Goal: Task Accomplishment & Management: Use online tool/utility

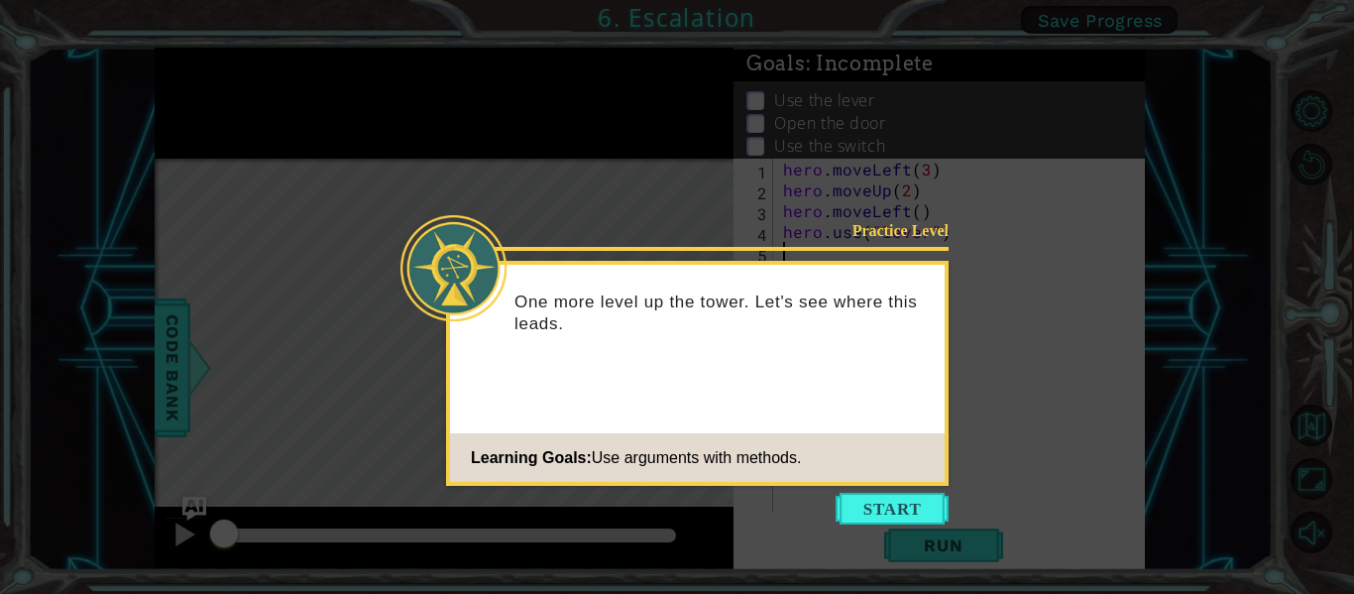
click at [909, 489] on icon at bounding box center [677, 297] width 1354 height 594
click at [915, 498] on button "Start" at bounding box center [891, 509] width 113 height 32
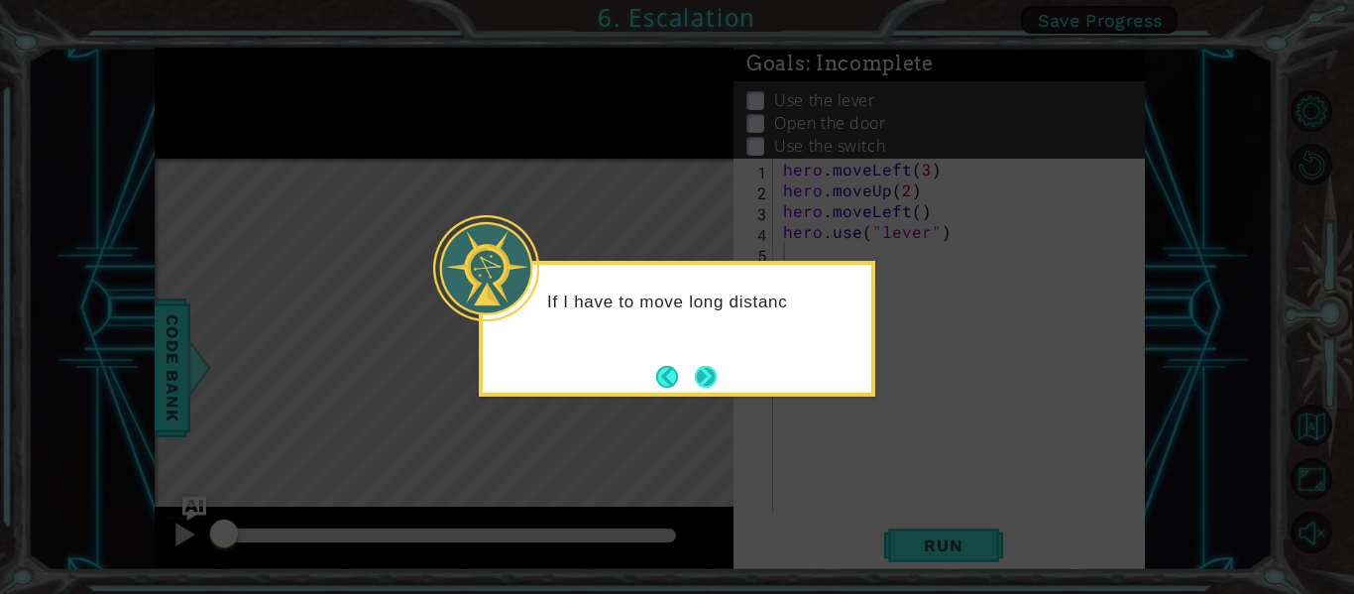
click at [715, 373] on button "Next" at bounding box center [706, 377] width 22 height 22
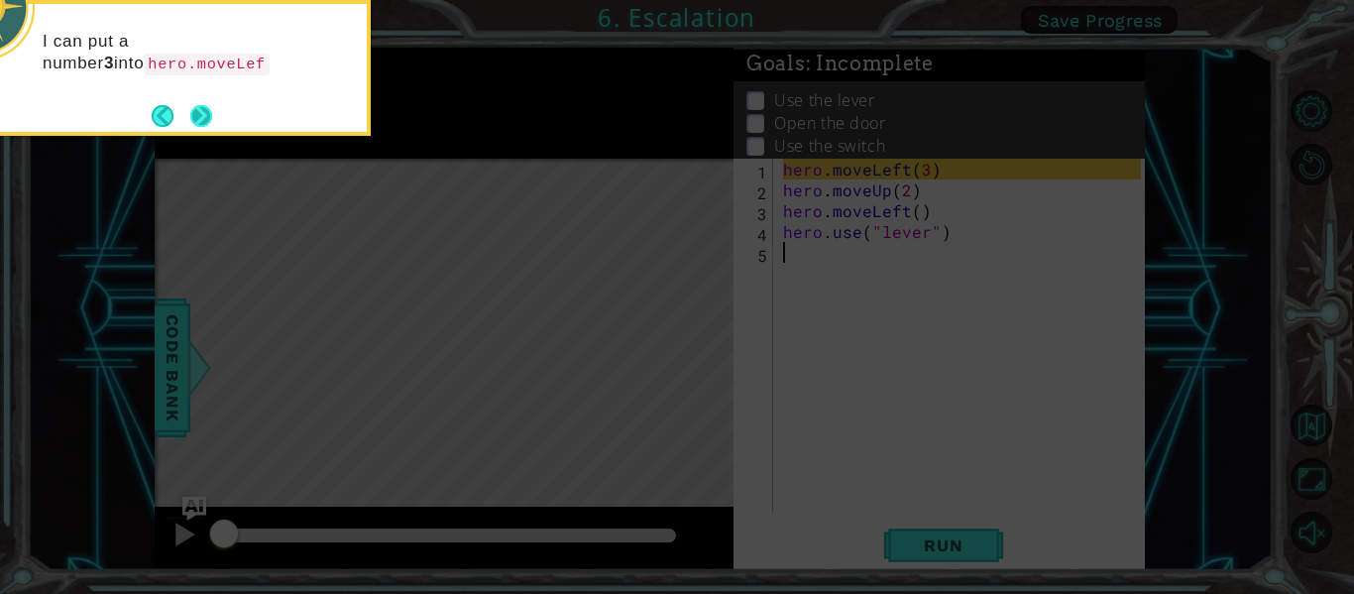
click at [207, 121] on button "Next" at bounding box center [201, 116] width 22 height 22
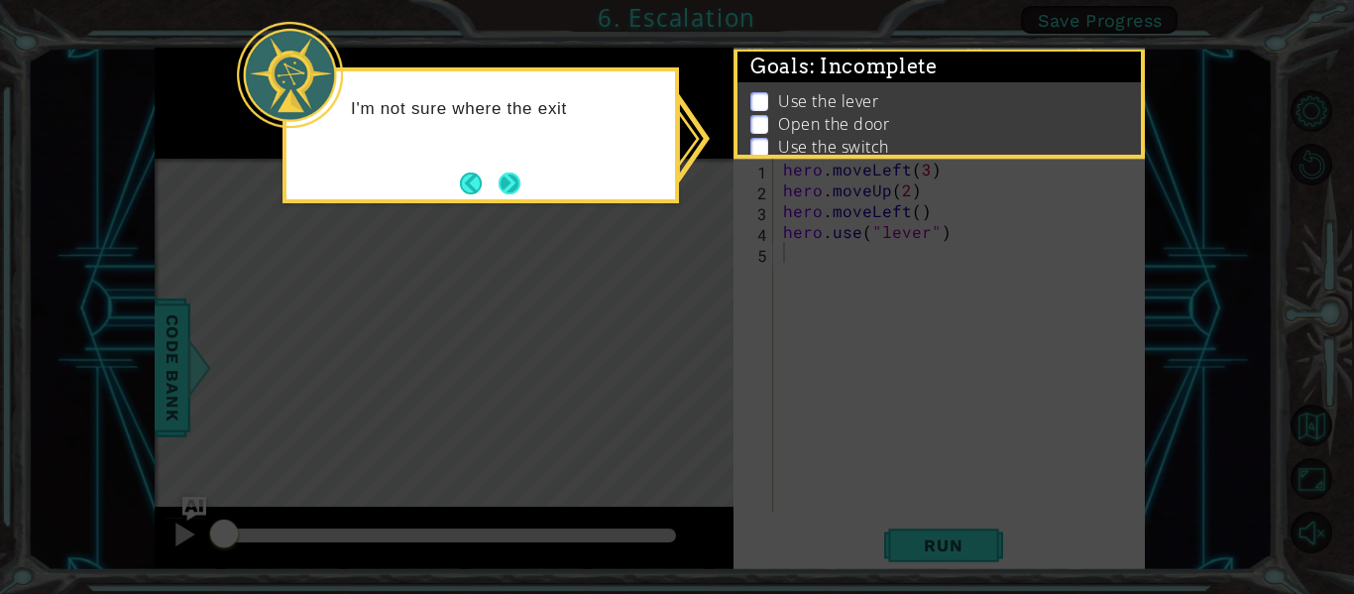
click at [506, 188] on button "Next" at bounding box center [509, 183] width 22 height 22
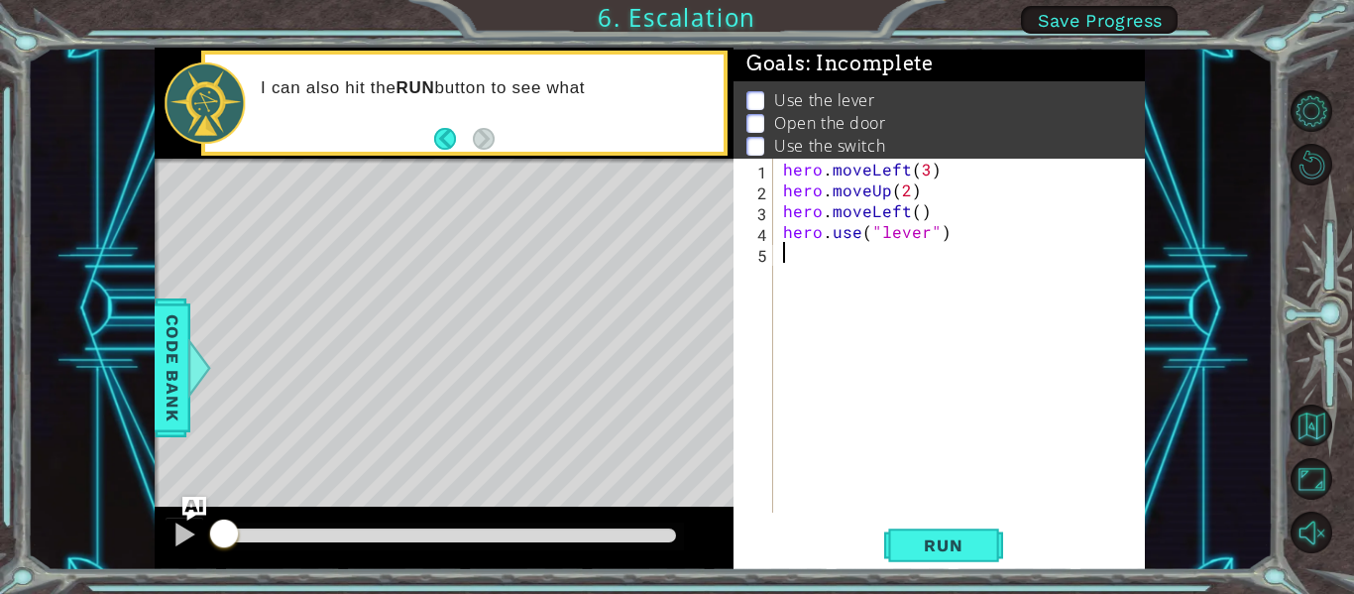
click at [812, 261] on div "hero . moveLeft ( 3 ) hero . moveUp ( 2 ) hero . moveLeft ( ) hero . use ( "lev…" at bounding box center [965, 356] width 372 height 395
type textarea "h"
